Goal: Task Accomplishment & Management: Use online tool/utility

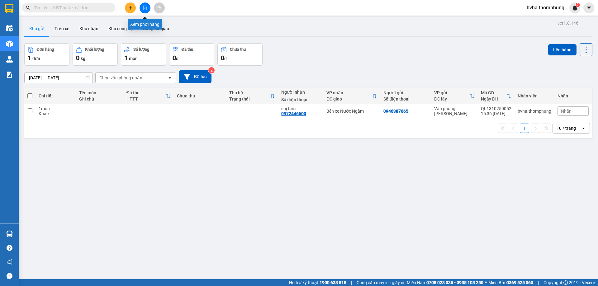
click at [147, 8] on button at bounding box center [145, 7] width 11 height 11
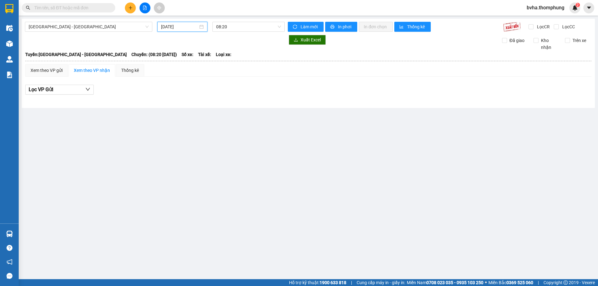
click at [190, 26] on input "[DATE]" at bounding box center [179, 26] width 37 height 7
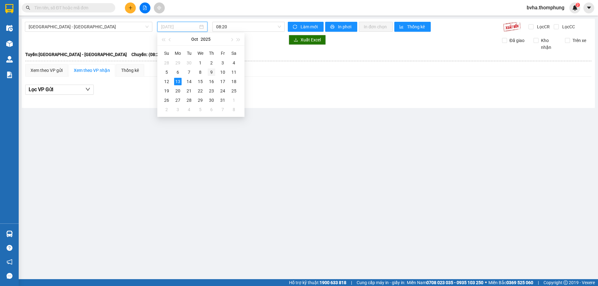
click at [211, 72] on div "9" at bounding box center [211, 72] width 7 height 7
type input "[DATE]"
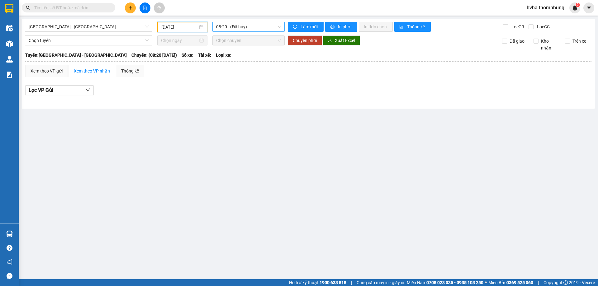
click at [256, 29] on span "08:20 - (Đã hủy)" at bounding box center [248, 26] width 65 height 9
click at [236, 59] on div "10:00" at bounding box center [240, 59] width 49 height 7
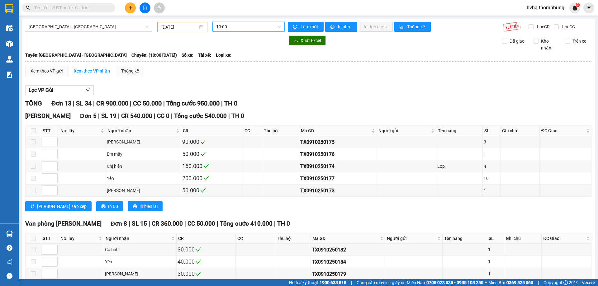
click at [251, 25] on span "10:00" at bounding box center [248, 26] width 65 height 9
click at [247, 69] on div "12:00" at bounding box center [239, 69] width 49 height 7
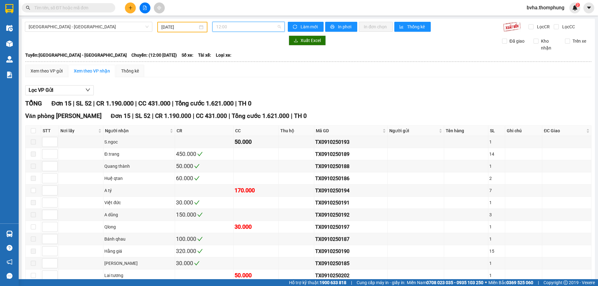
click at [257, 27] on span "12:00" at bounding box center [248, 26] width 65 height 9
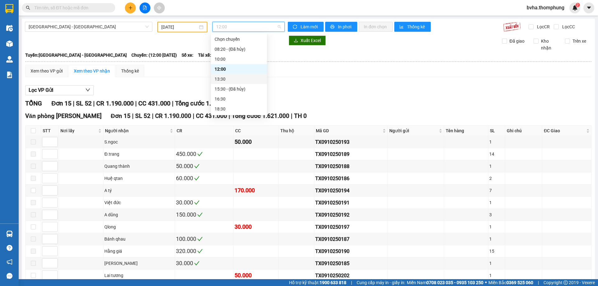
click at [219, 81] on div "13:30" at bounding box center [239, 79] width 49 height 7
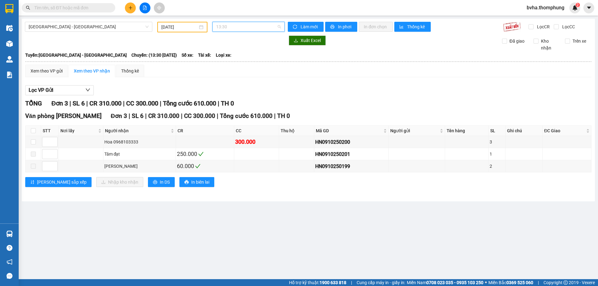
click at [252, 27] on span "13:30" at bounding box center [248, 26] width 65 height 9
click at [227, 99] on div "16:30" at bounding box center [240, 99] width 49 height 7
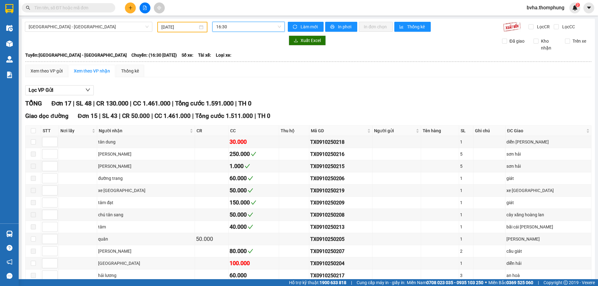
click at [247, 21] on div "[GEOGRAPHIC_DATA] - [GEOGRAPHIC_DATA] [DATE] 16:30 16:30 Làm mới In phơi In đơn…" at bounding box center [308, 219] width 573 height 400
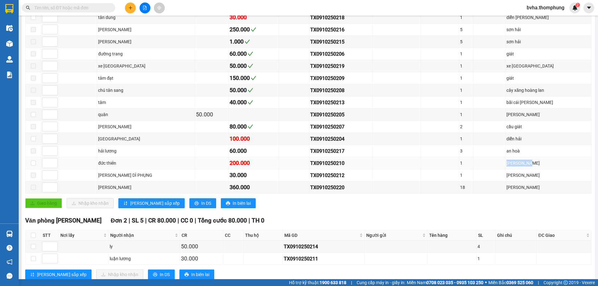
drag, startPoint x: 541, startPoint y: 164, endPoint x: 511, endPoint y: 165, distance: 30.0
click at [511, 165] on tr "đức thiẻn 200.000 TX0910250210 1 [GEOGRAPHIC_DATA]" at bounding box center [309, 163] width 566 height 12
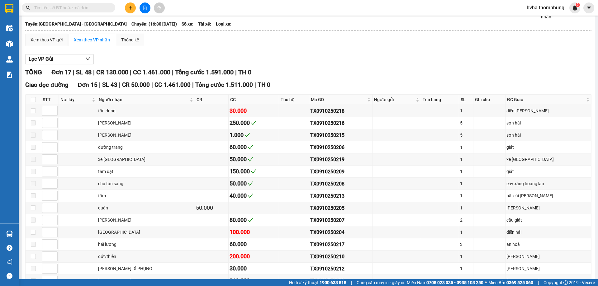
click at [284, 58] on div "Lọc VP Gửi" at bounding box center [308, 59] width 567 height 10
click at [395, 96] on span "Người gửi" at bounding box center [394, 99] width 41 height 7
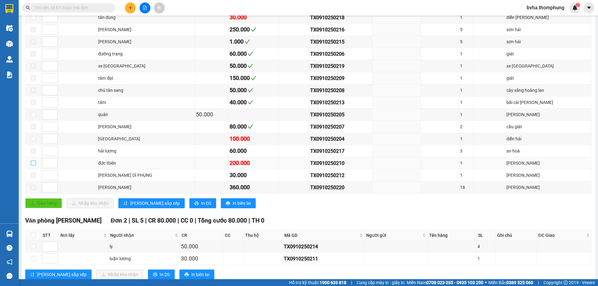
click at [33, 164] on input "checkbox" at bounding box center [33, 163] width 5 height 5
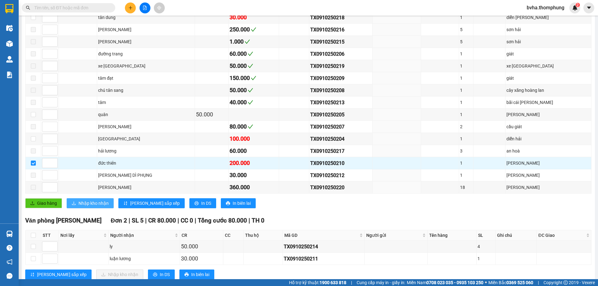
click at [87, 204] on span "Nhập kho nhận" at bounding box center [94, 203] width 30 height 7
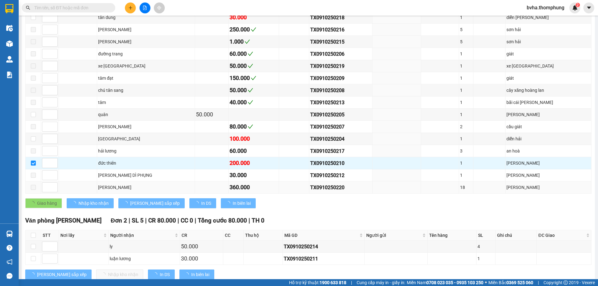
checkbox input "false"
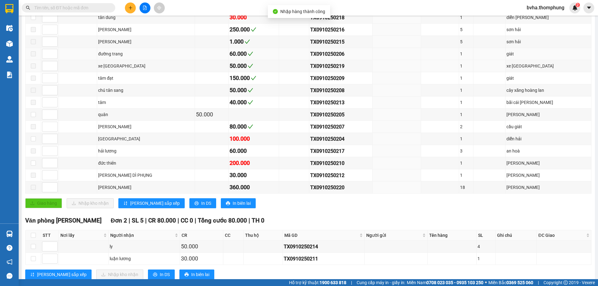
scroll to position [0, 0]
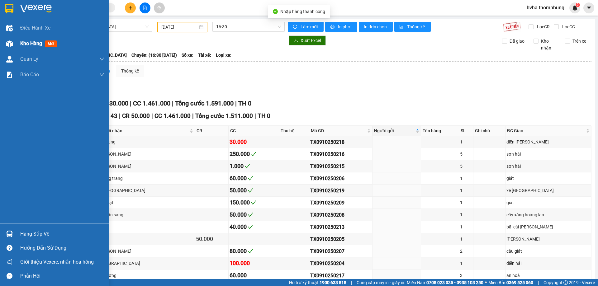
click at [13, 45] on div at bounding box center [9, 43] width 11 height 11
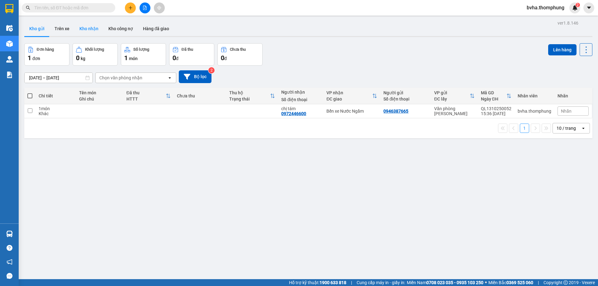
click at [89, 27] on button "Kho nhận" at bounding box center [88, 28] width 29 height 15
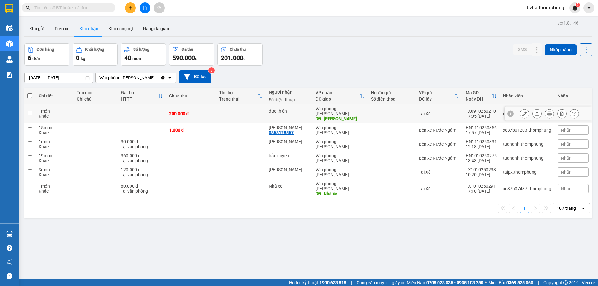
click at [524, 112] on div at bounding box center [524, 113] width 9 height 9
click at [523, 112] on icon at bounding box center [525, 114] width 4 height 4
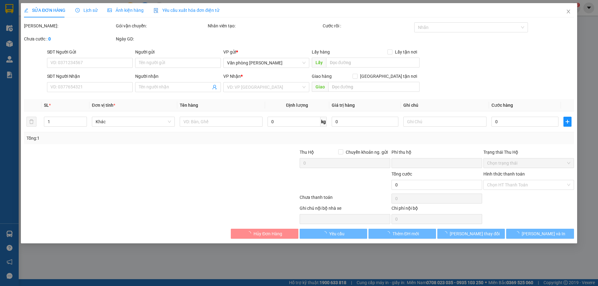
type input "đức thiẻn"
type input "[PERSON_NAME]"
type input "0"
type input "200.000"
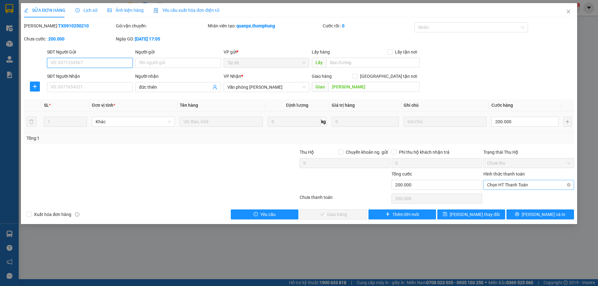
click at [529, 186] on span "Chọn HT Thanh Toán" at bounding box center [528, 184] width 83 height 9
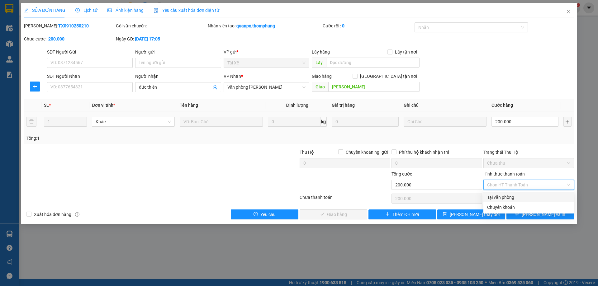
click at [514, 200] on div "Tại văn phòng" at bounding box center [528, 197] width 83 height 7
type input "0"
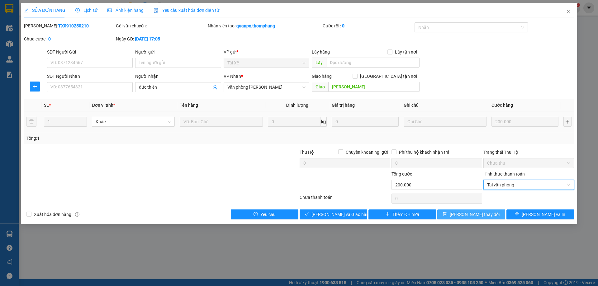
click at [475, 214] on span "[PERSON_NAME] thay đổi" at bounding box center [475, 214] width 50 height 7
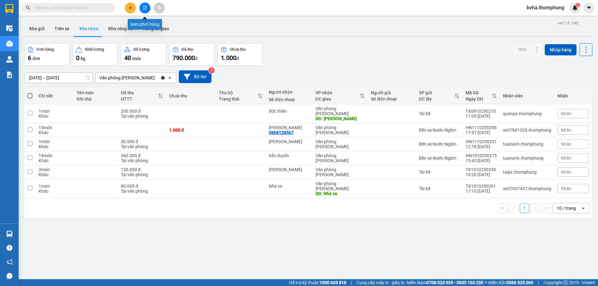
click at [146, 5] on button at bounding box center [145, 7] width 11 height 11
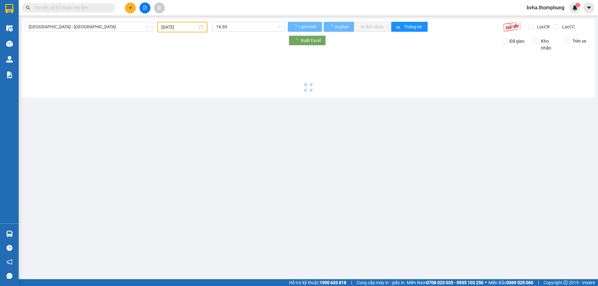
type input "[DATE]"
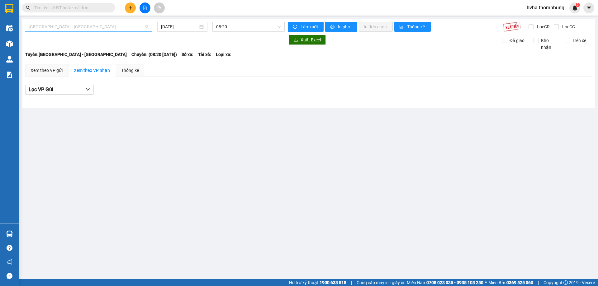
click at [139, 27] on span "[GEOGRAPHIC_DATA] - [GEOGRAPHIC_DATA]" at bounding box center [89, 26] width 120 height 9
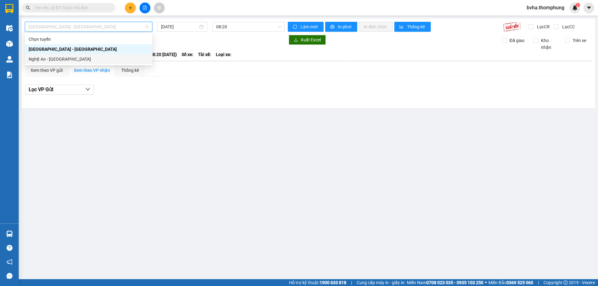
click at [55, 58] on div "Nghệ An - [GEOGRAPHIC_DATA]" at bounding box center [89, 59] width 120 height 7
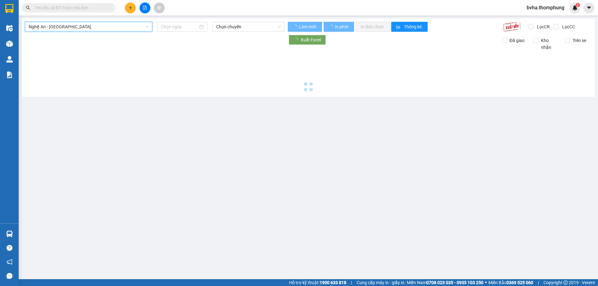
type input "[DATE]"
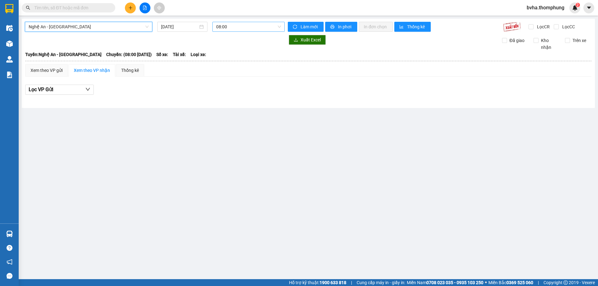
click at [242, 29] on span "08:00" at bounding box center [248, 26] width 65 height 9
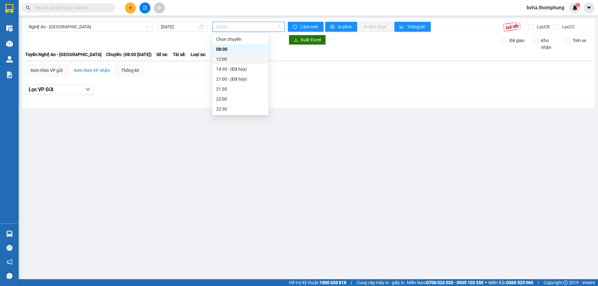
click at [228, 64] on div "12:00" at bounding box center [241, 59] width 56 height 10
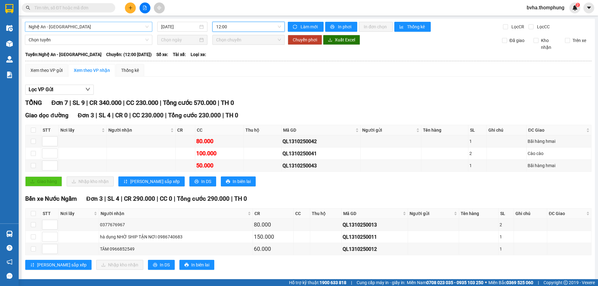
click at [107, 26] on span "Nghệ An - [GEOGRAPHIC_DATA]" at bounding box center [89, 26] width 120 height 9
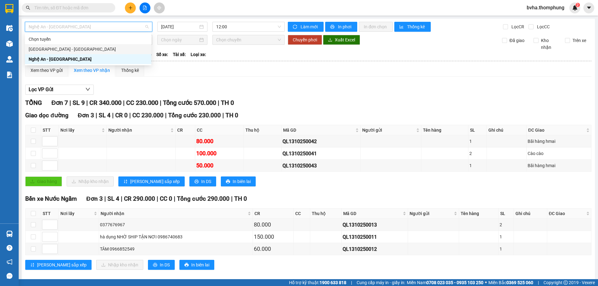
click at [86, 46] on div "[GEOGRAPHIC_DATA] - [GEOGRAPHIC_DATA]" at bounding box center [88, 49] width 119 height 7
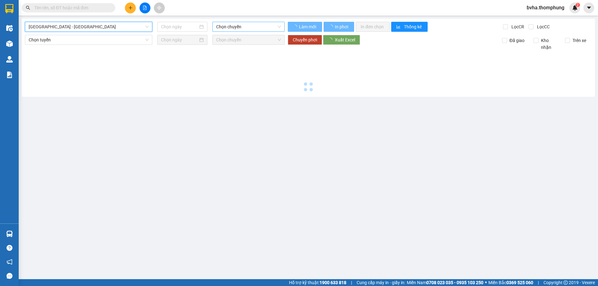
type input "[DATE]"
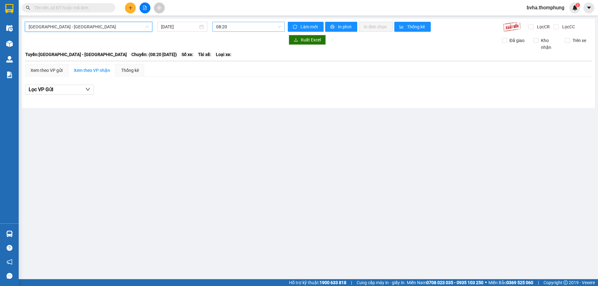
click at [261, 24] on span "08:20" at bounding box center [248, 26] width 65 height 9
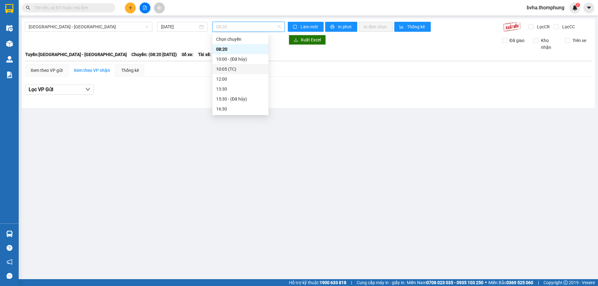
click at [236, 70] on div "10:05 (TC)" at bounding box center [240, 69] width 49 height 7
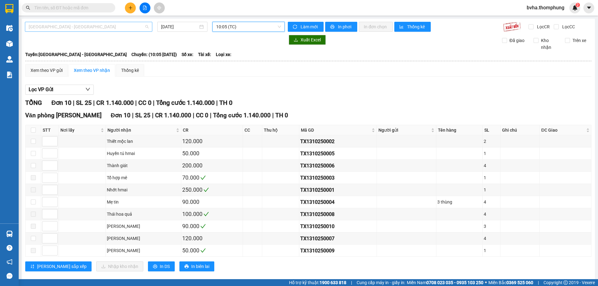
click at [130, 27] on span "[GEOGRAPHIC_DATA] - [GEOGRAPHIC_DATA]" at bounding box center [89, 26] width 120 height 9
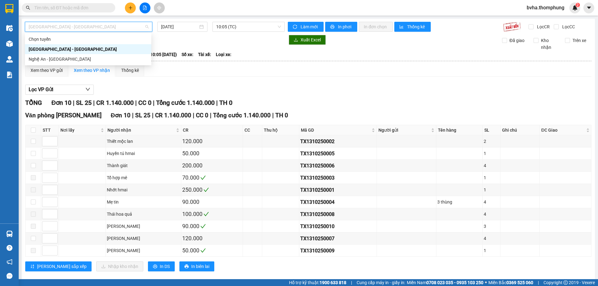
click at [65, 50] on div "[GEOGRAPHIC_DATA] - [GEOGRAPHIC_DATA]" at bounding box center [88, 49] width 119 height 7
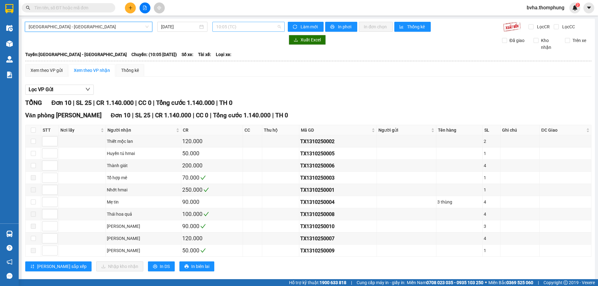
click at [240, 28] on span "10:05 (TC)" at bounding box center [248, 26] width 65 height 9
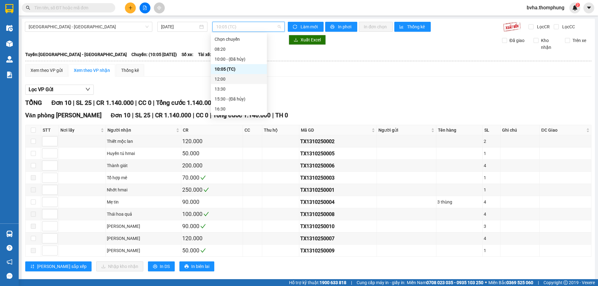
click at [228, 79] on div "12:00" at bounding box center [239, 79] width 49 height 7
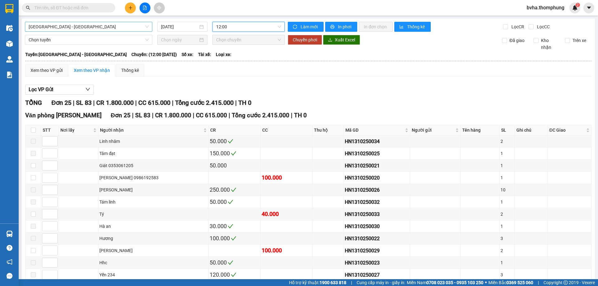
click at [136, 25] on span "[GEOGRAPHIC_DATA] - [GEOGRAPHIC_DATA]" at bounding box center [89, 26] width 120 height 9
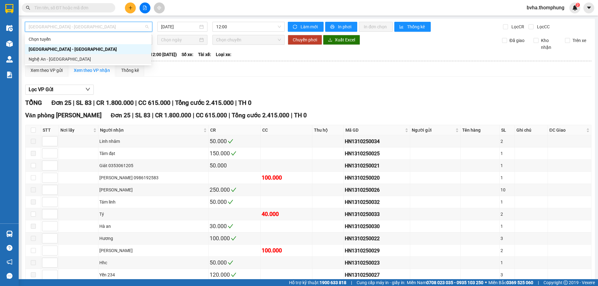
click at [79, 60] on div "Nghệ An - [GEOGRAPHIC_DATA]" at bounding box center [88, 59] width 119 height 7
type input "[DATE]"
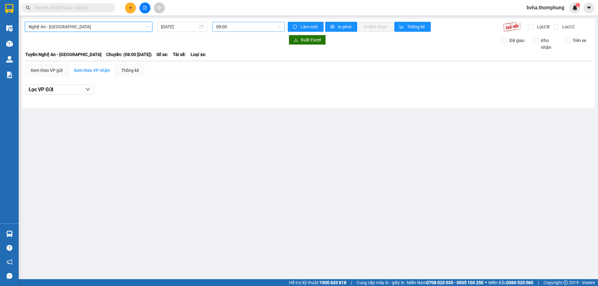
click at [249, 24] on span "08:00" at bounding box center [248, 26] width 65 height 9
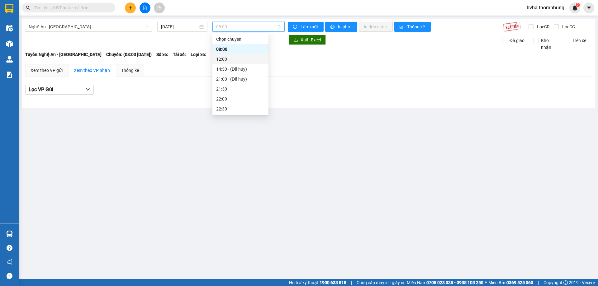
click at [232, 56] on div "12:00" at bounding box center [240, 59] width 49 height 7
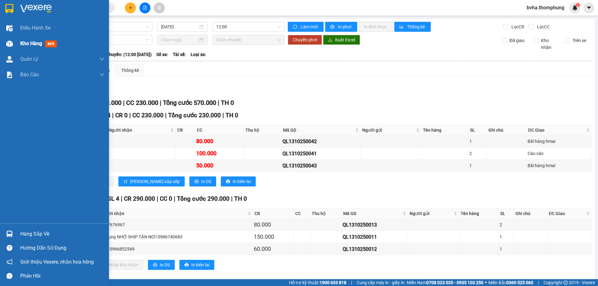
click at [34, 45] on span "Kho hàng" at bounding box center [31, 44] width 22 height 6
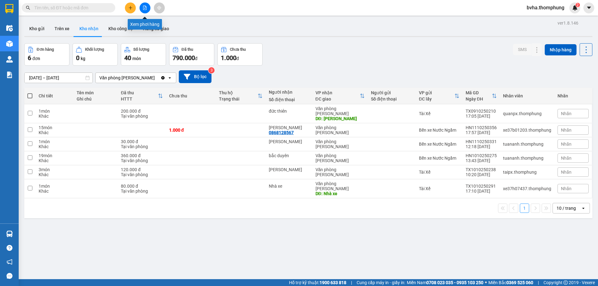
click at [142, 5] on button at bounding box center [145, 7] width 11 height 11
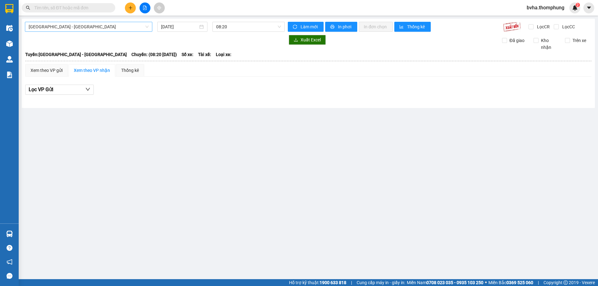
click at [122, 27] on span "[GEOGRAPHIC_DATA] - [GEOGRAPHIC_DATA]" at bounding box center [89, 26] width 120 height 9
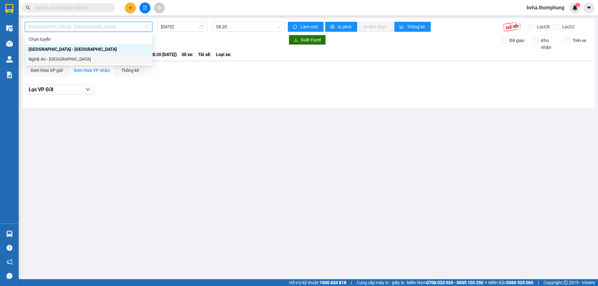
click at [82, 61] on div "Nghệ An - [GEOGRAPHIC_DATA]" at bounding box center [89, 59] width 120 height 7
type input "[DATE]"
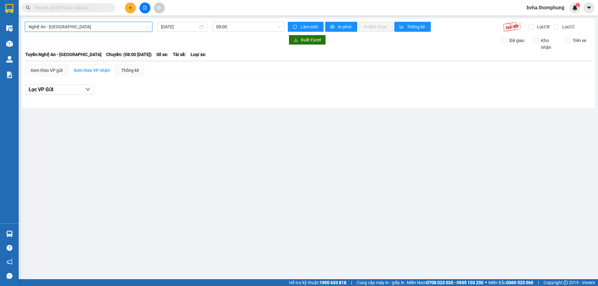
click at [107, 29] on span "Nghệ An - [GEOGRAPHIC_DATA]" at bounding box center [89, 26] width 120 height 9
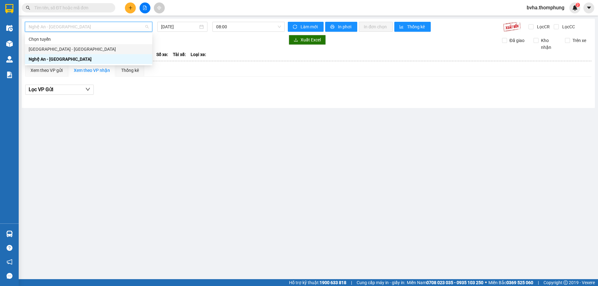
click at [89, 50] on div "[GEOGRAPHIC_DATA] - [GEOGRAPHIC_DATA]" at bounding box center [89, 49] width 120 height 7
type input "[DATE]"
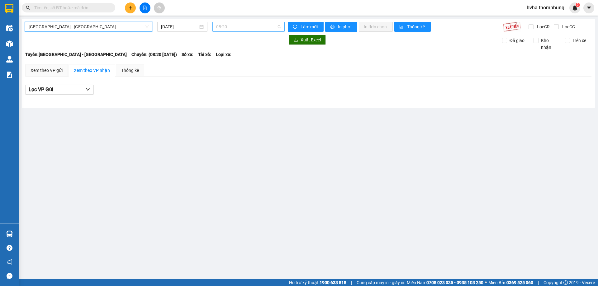
click at [248, 28] on span "08:20" at bounding box center [248, 26] width 65 height 9
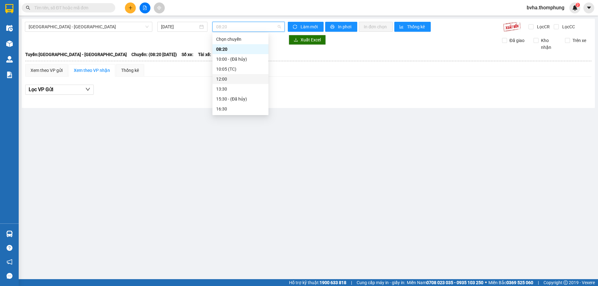
click at [226, 78] on div "12:00" at bounding box center [240, 79] width 49 height 7
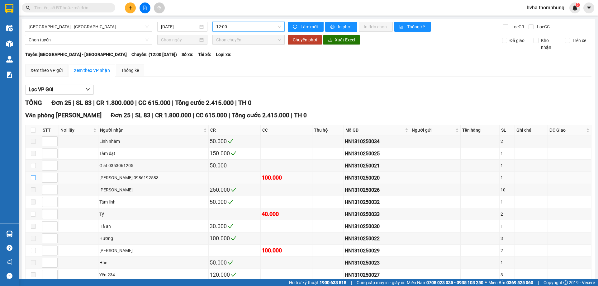
click at [32, 179] on input "checkbox" at bounding box center [33, 177] width 5 height 5
checkbox input "true"
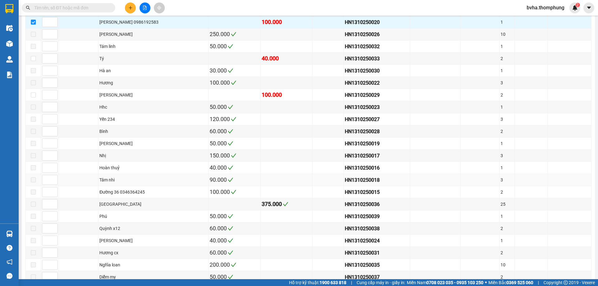
scroll to position [192, 0]
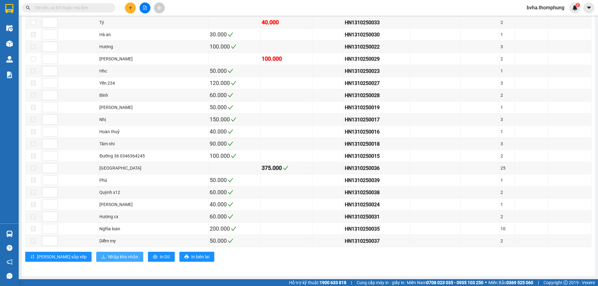
click at [110, 259] on span "Nhập kho nhận" at bounding box center [123, 257] width 30 height 7
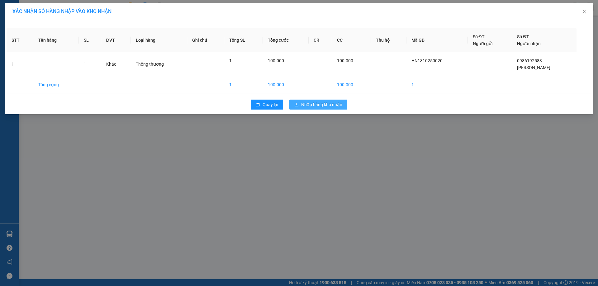
click at [319, 103] on span "Nhập hàng kho nhận" at bounding box center [321, 104] width 41 height 7
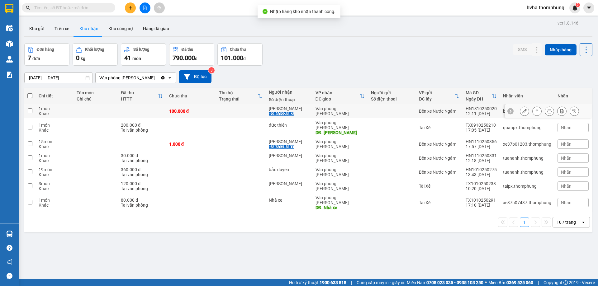
click at [520, 115] on button at bounding box center [524, 111] width 9 height 11
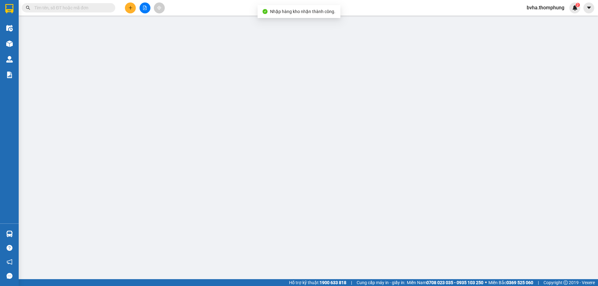
type input "0986192583"
type input "[PERSON_NAME]"
type input "0"
type input "100.000"
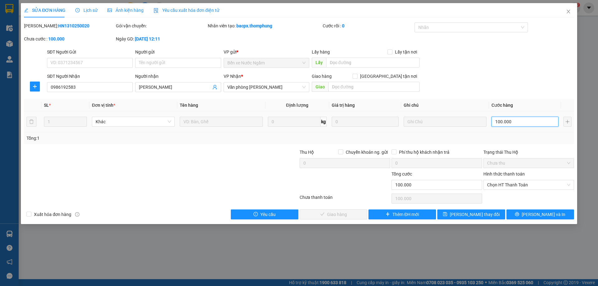
click at [522, 124] on input "100.000" at bounding box center [525, 122] width 67 height 10
type input "5"
type input "50"
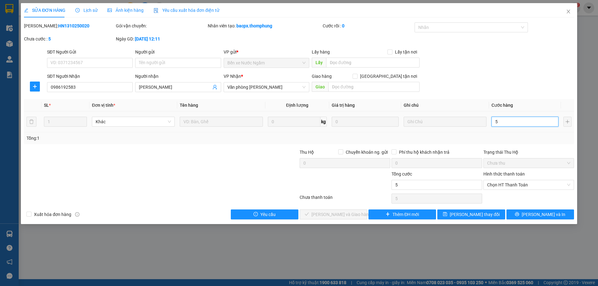
type input "50"
type input "50.000"
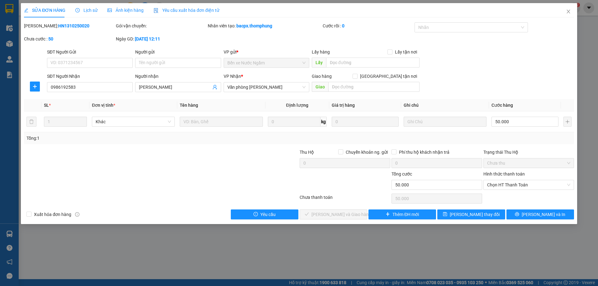
click at [526, 133] on div "Tổng: 1" at bounding box center [299, 138] width 550 height 12
click at [531, 187] on span "Chọn HT Thanh Toán" at bounding box center [528, 184] width 83 height 9
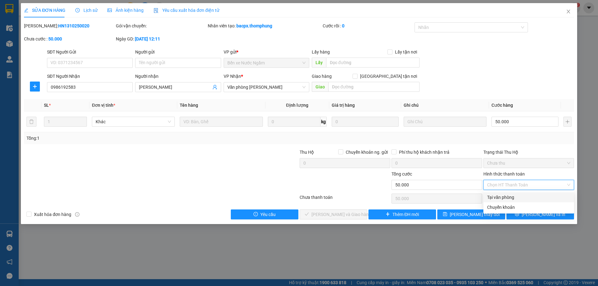
click at [503, 198] on div "Tại văn phòng" at bounding box center [528, 197] width 83 height 7
type input "0"
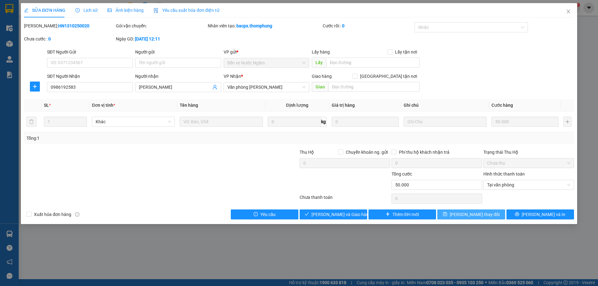
click at [475, 213] on span "[PERSON_NAME] thay đổi" at bounding box center [475, 214] width 50 height 7
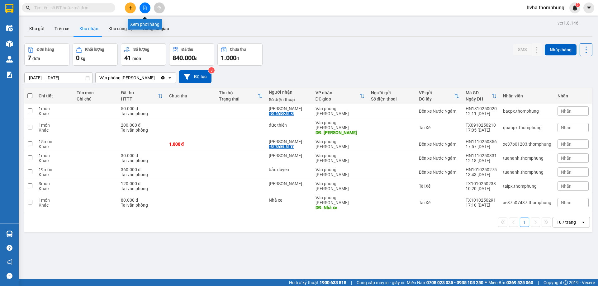
click at [145, 5] on button at bounding box center [145, 7] width 11 height 11
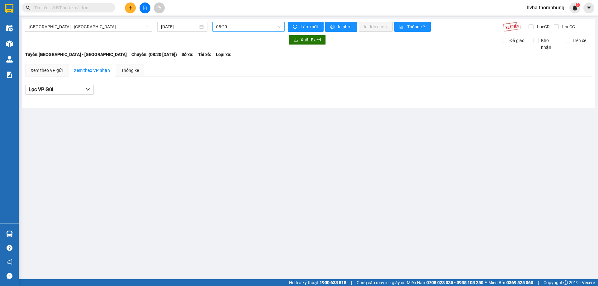
click at [252, 25] on span "08:20" at bounding box center [248, 26] width 65 height 9
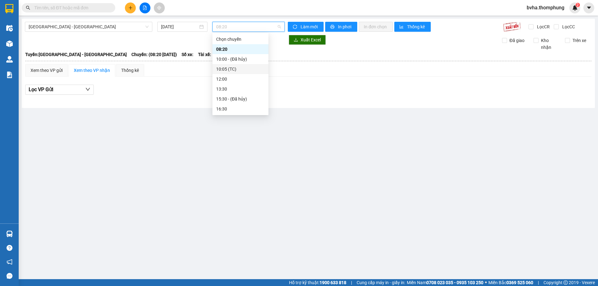
click at [233, 70] on div "10:05 (TC)" at bounding box center [240, 69] width 49 height 7
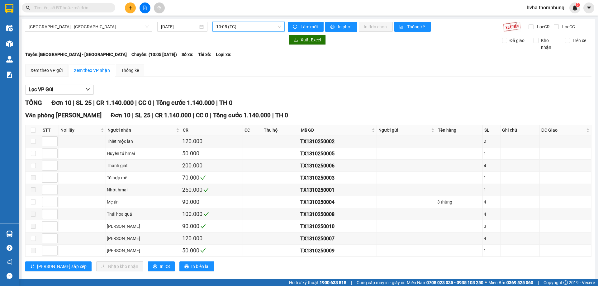
drag, startPoint x: 251, startPoint y: 25, endPoint x: 252, endPoint y: 30, distance: 5.5
click at [251, 25] on span "10:05 (TC)" at bounding box center [248, 26] width 65 height 9
click at [232, 81] on div "12:00" at bounding box center [239, 79] width 49 height 7
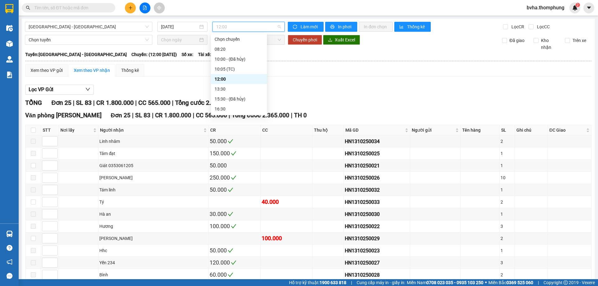
click at [252, 28] on span "12:00" at bounding box center [248, 26] width 65 height 9
click at [225, 88] on div "13:30" at bounding box center [239, 89] width 49 height 7
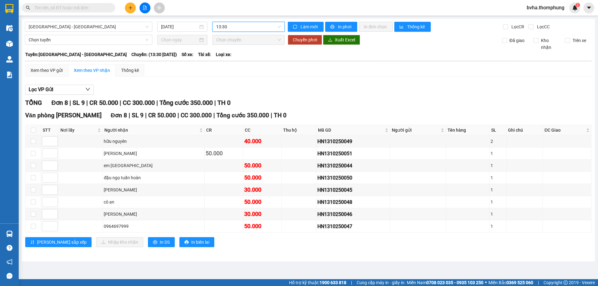
click at [242, 28] on span "13:30" at bounding box center [248, 26] width 65 height 9
click at [237, 50] on div "08:20" at bounding box center [240, 49] width 49 height 7
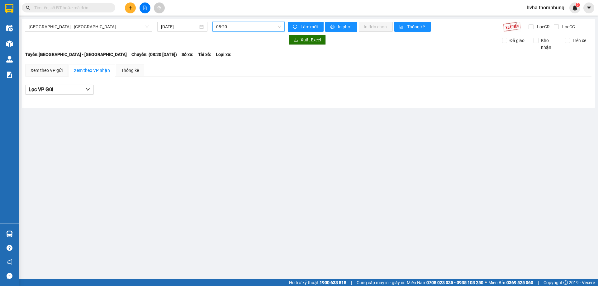
click at [254, 30] on span "08:20" at bounding box center [248, 26] width 65 height 9
click at [234, 68] on div "10:05 (TC)" at bounding box center [240, 69] width 49 height 7
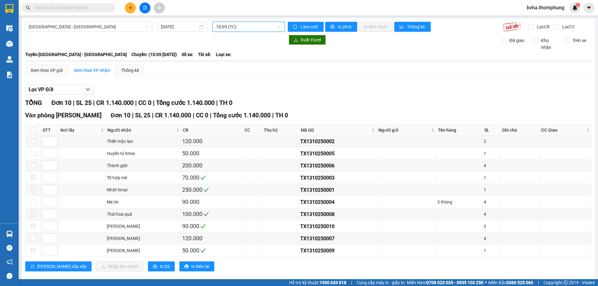
click at [246, 26] on span "10:05 (TC)" at bounding box center [248, 26] width 65 height 9
click at [378, 95] on div "Lọc VP Gửi TỔNG Đơn 10 | SL 25 | CR 1.140.000 | CC 0 | Tổng cước 1.140.000 | T…" at bounding box center [308, 181] width 567 height 198
click at [265, 30] on span "10:05 (TC)" at bounding box center [248, 26] width 65 height 9
click at [226, 78] on div "12:00" at bounding box center [239, 79] width 49 height 7
